Goal: Task Accomplishment & Management: Manage account settings

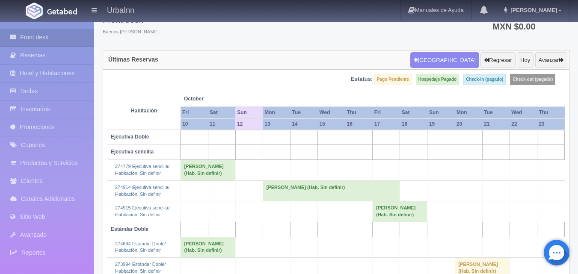
scroll to position [94, 0]
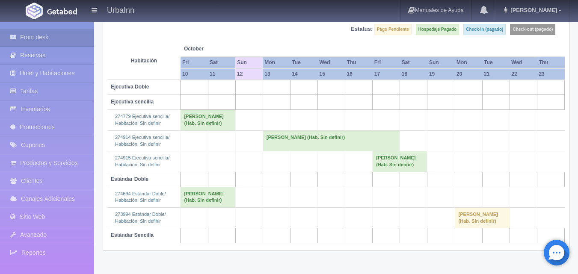
click at [207, 207] on td "[PERSON_NAME] (Hab. Sin definir)" at bounding box center [207, 197] width 55 height 21
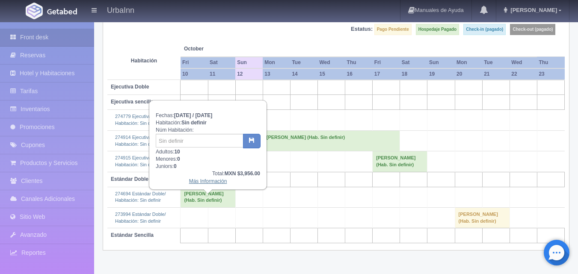
click at [218, 183] on link "Más Información" at bounding box center [208, 181] width 38 height 6
click at [212, 183] on link "Más Información" at bounding box center [208, 181] width 38 height 6
click at [210, 207] on td "[PERSON_NAME] (Hab. Sin definir)" at bounding box center [207, 197] width 55 height 21
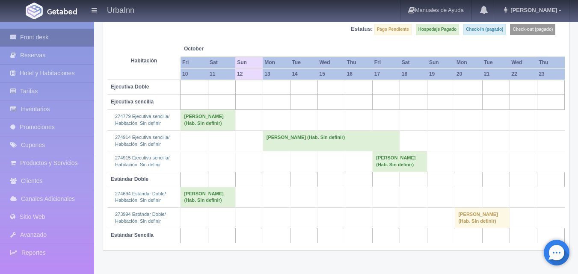
click at [44, 38] on link "Front desk" at bounding box center [47, 38] width 94 height 18
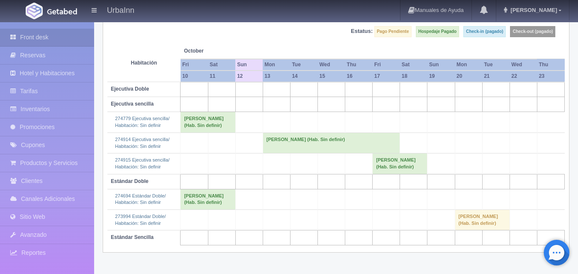
scroll to position [94, 0]
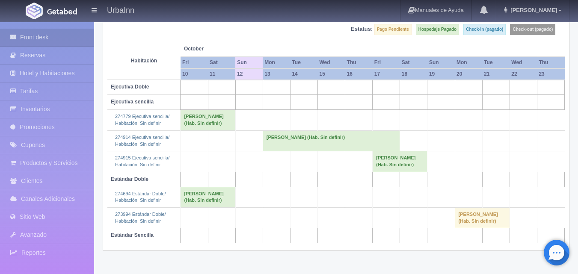
click at [214, 203] on td "[PERSON_NAME] (Hab. Sin definir)" at bounding box center [207, 197] width 55 height 21
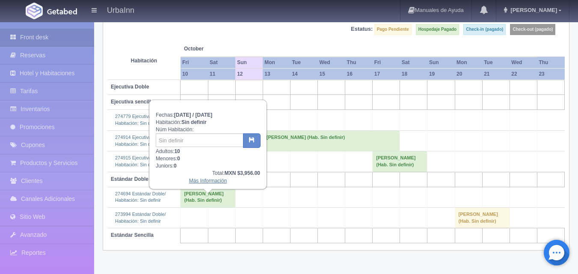
click at [219, 178] on link "Más Información" at bounding box center [208, 181] width 38 height 6
click at [59, 46] on link "Front desk" at bounding box center [47, 38] width 94 height 18
click at [59, 58] on link "Reservas" at bounding box center [47, 56] width 94 height 18
click at [38, 101] on link "Inventarios" at bounding box center [47, 110] width 94 height 18
click at [42, 116] on link "Inventarios" at bounding box center [47, 110] width 94 height 18
